Goal: Information Seeking & Learning: Learn about a topic

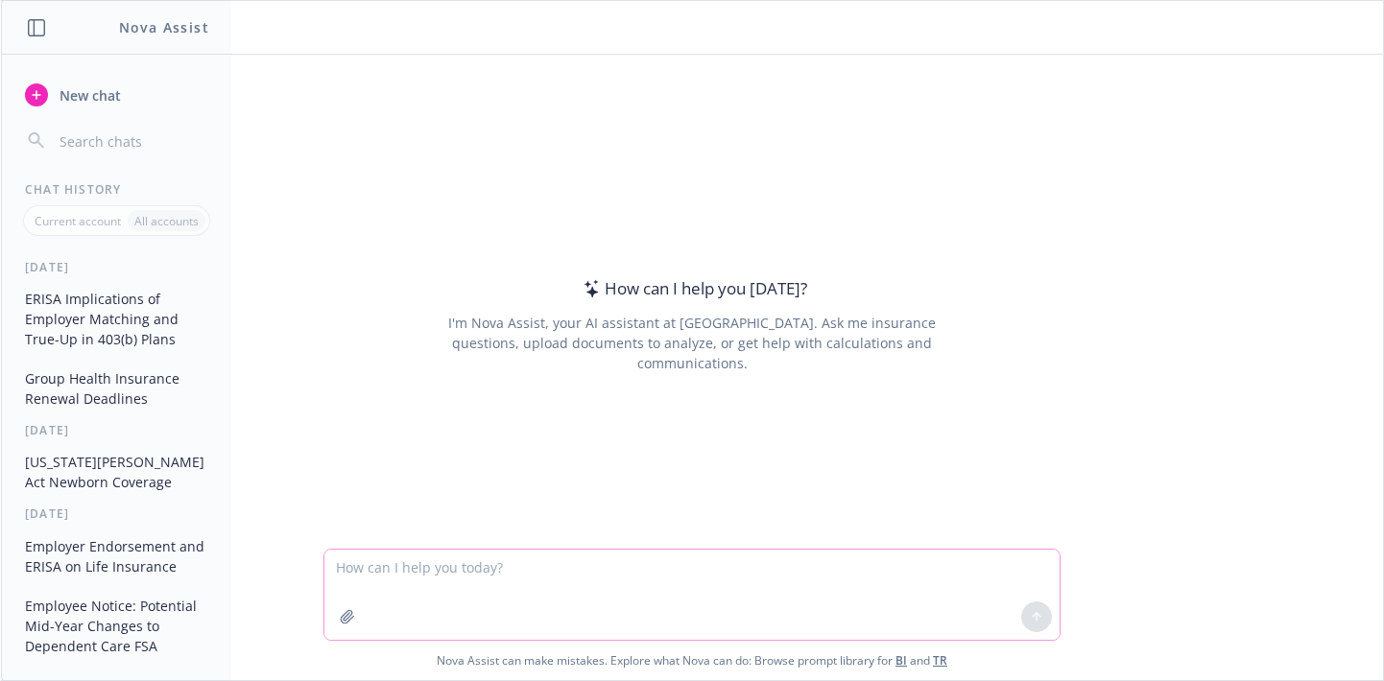
click at [340, 612] on icon "button" at bounding box center [347, 616] width 15 height 15
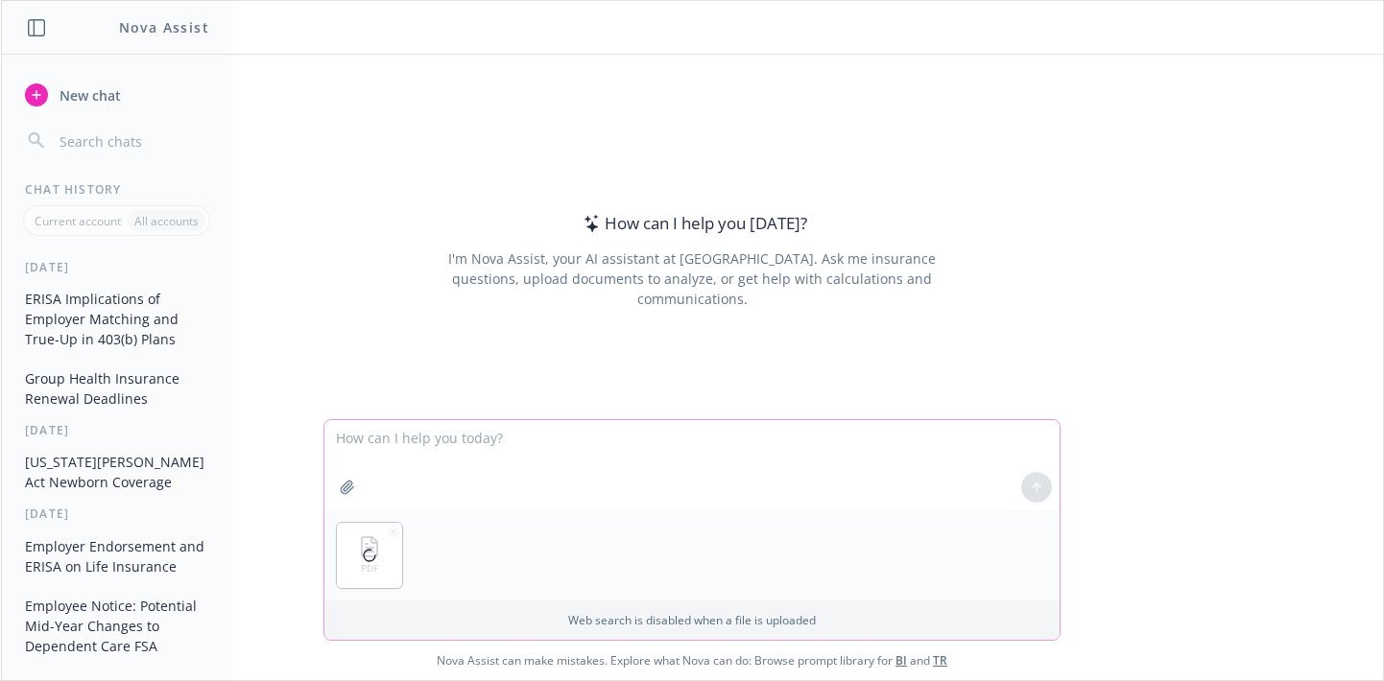
click at [555, 443] on textarea at bounding box center [691, 465] width 735 height 90
type textarea "summarize this document"
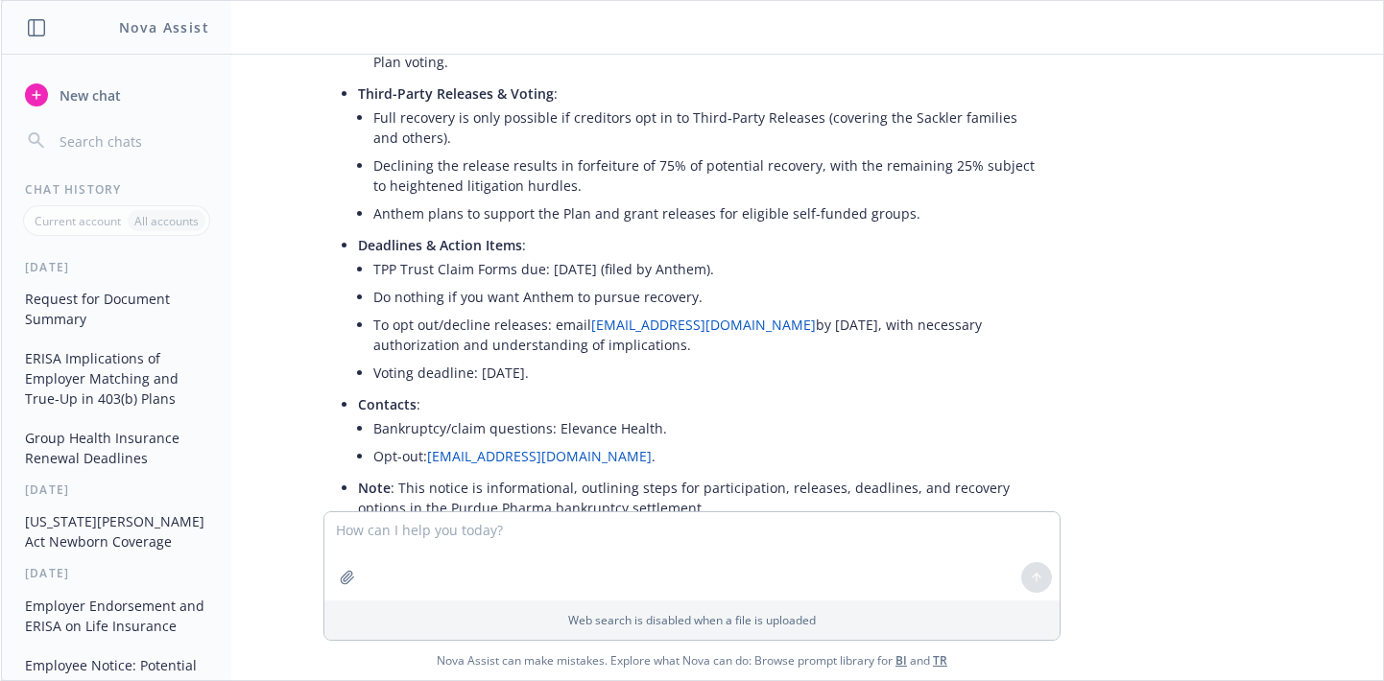
scroll to position [384, 0]
click at [0, 446] on div "Nova Assist New chat Chat History Current account All accounts [DATE] Request f…" at bounding box center [692, 340] width 1384 height 681
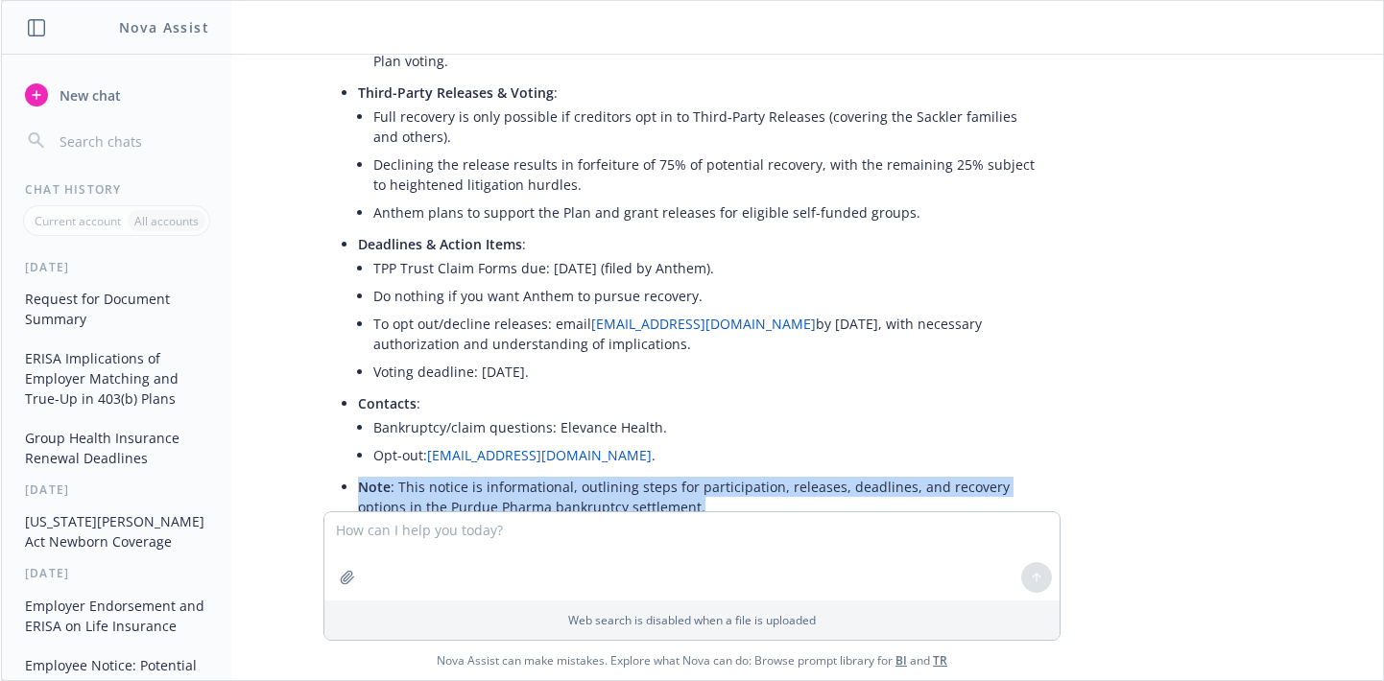
scroll to position [463, 0]
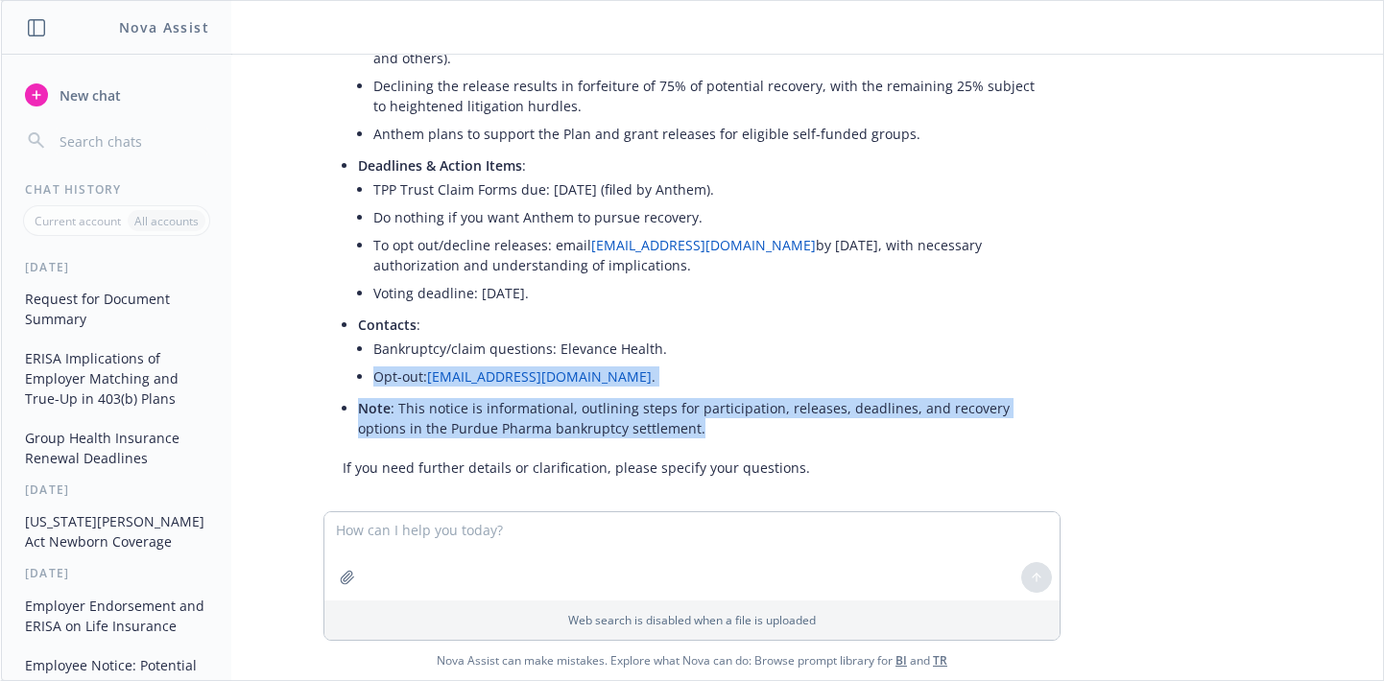
drag, startPoint x: 707, startPoint y: 401, endPoint x: 696, endPoint y: 341, distance: 61.6
click at [696, 341] on ul "Purpose : Notify Anthem self-funded groups that Anthem (Elevance Health) has fi…" at bounding box center [699, 118] width 683 height 650
click at [696, 341] on li "Bankruptcy/claim questions: Elevance Health." at bounding box center [707, 349] width 668 height 28
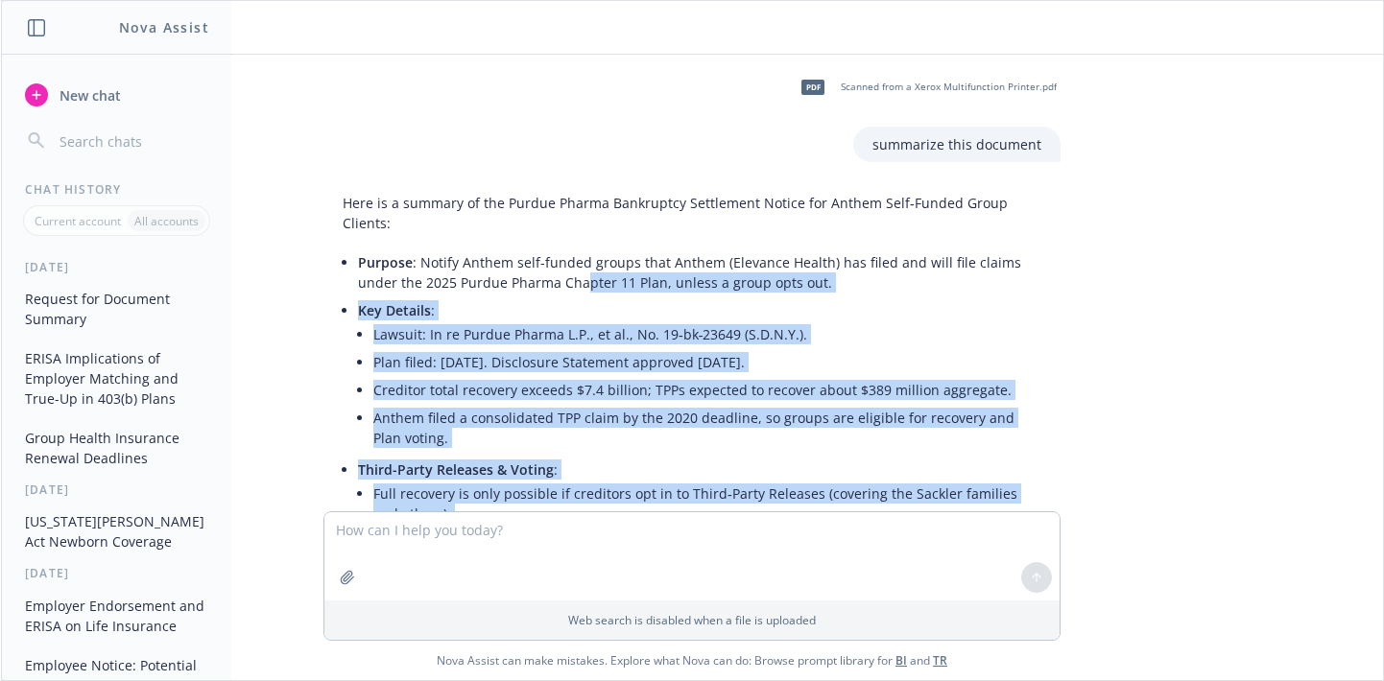
scroll to position [0, 0]
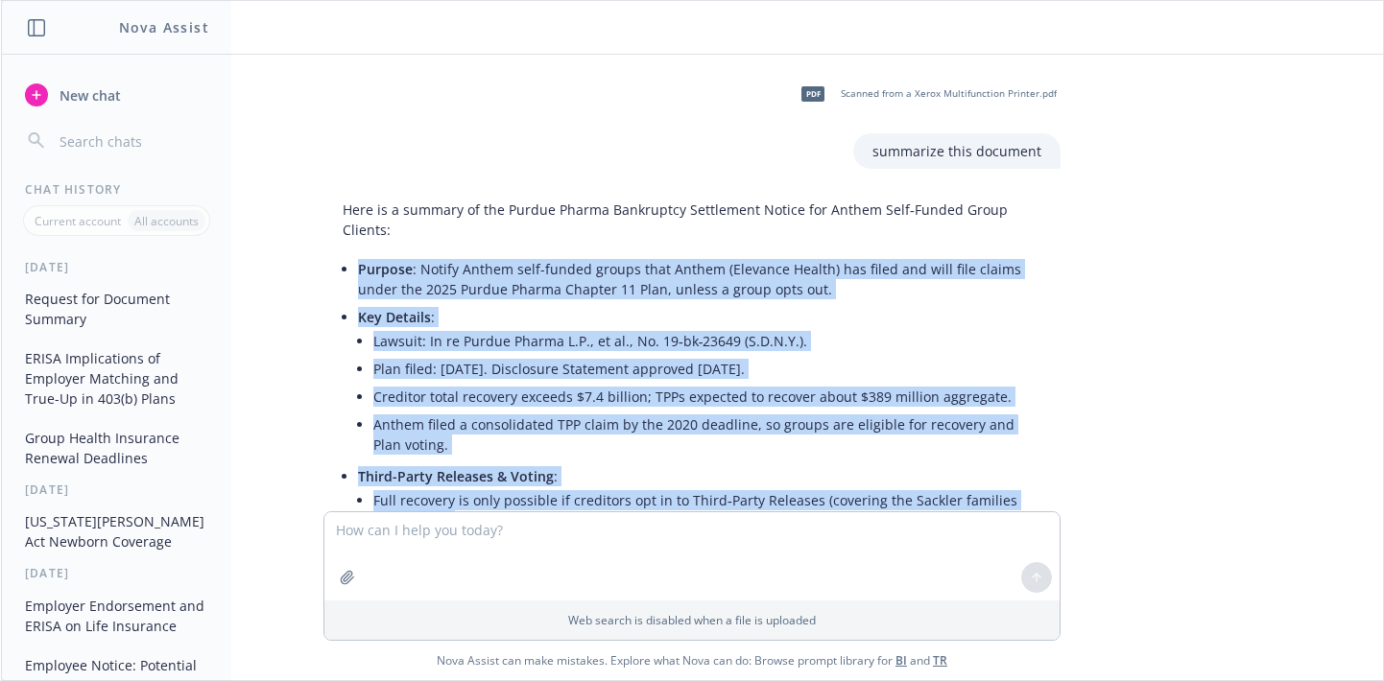
drag, startPoint x: 671, startPoint y: 355, endPoint x: 323, endPoint y: 256, distance: 361.2
click at [323, 256] on div "Here is a summary of the Purdue Pharma Bankruptcy Settlement Notice for Anthem …" at bounding box center [691, 570] width 737 height 756
copy ul "Loremip : Dolors Ametco adip-elitse doeius temp Incidi (Utlabore Etdolo) mag al…"
